Goal: Information Seeking & Learning: Learn about a topic

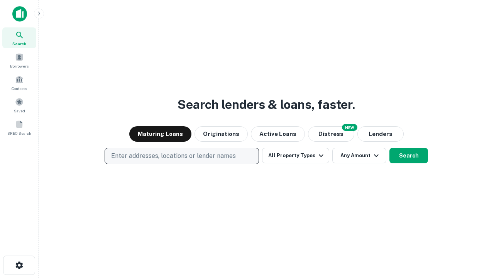
click at [182, 156] on p "Enter addresses, locations or lender names" at bounding box center [173, 155] width 125 height 9
type input "**********"
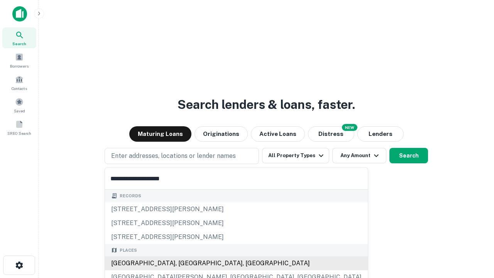
click at [185, 263] on div "[GEOGRAPHIC_DATA], [GEOGRAPHIC_DATA], [GEOGRAPHIC_DATA]" at bounding box center [236, 263] width 263 height 14
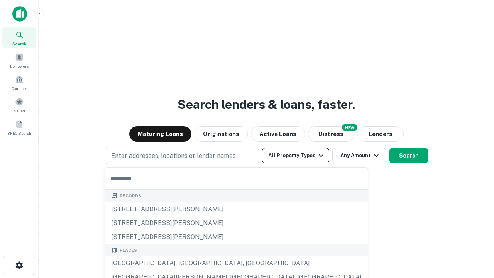
click at [296, 156] on button "All Property Types" at bounding box center [295, 155] width 67 height 15
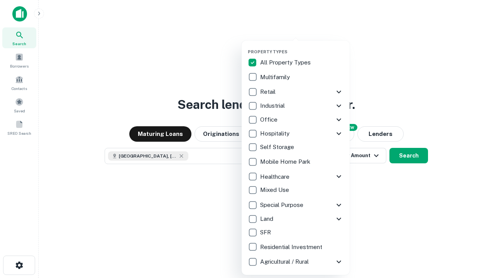
click at [302, 47] on button "button" at bounding box center [302, 47] width 108 height 0
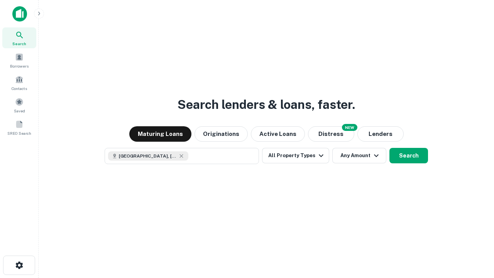
scroll to position [12, 0]
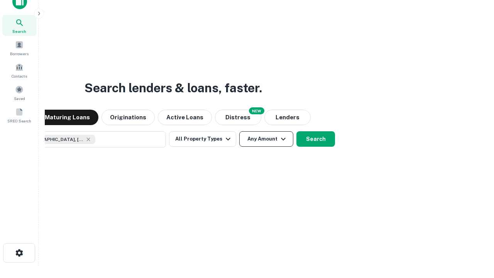
click at [240, 131] on button "Any Amount" at bounding box center [267, 138] width 54 height 15
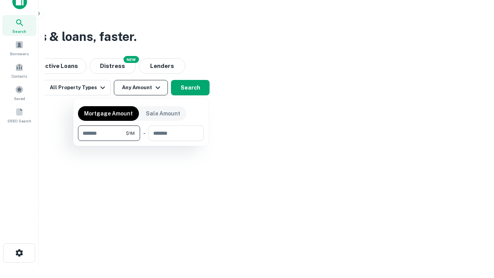
type input "*******"
click at [141, 141] on button "button" at bounding box center [141, 141] width 126 height 0
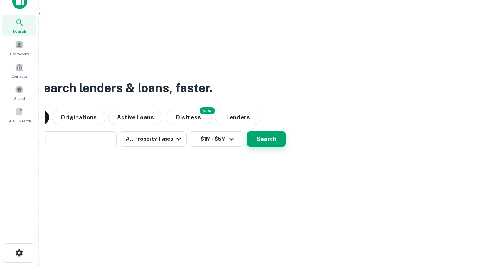
click at [247, 131] on button "Search" at bounding box center [266, 138] width 39 height 15
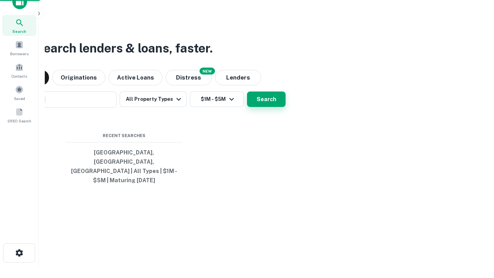
scroll to position [25, 219]
